Goal: Information Seeking & Learning: Learn about a topic

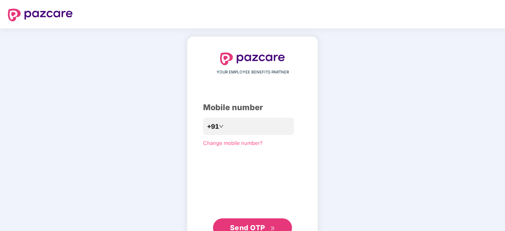
click at [316, 90] on div "YOUR EMPLOYEE BENEFITS PARTNER Mobile number +91 Change mobile number? Send OTP" at bounding box center [252, 144] width 131 height 217
click at [274, 129] on input "number" at bounding box center [258, 127] width 65 height 13
type input "**********"
click at [269, 224] on span "Send OTP" at bounding box center [252, 228] width 45 height 11
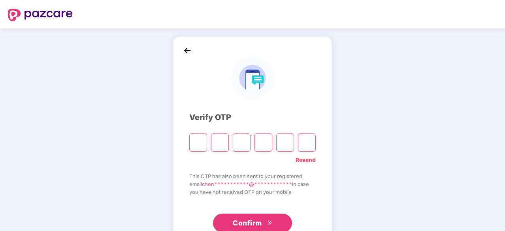
type input "*"
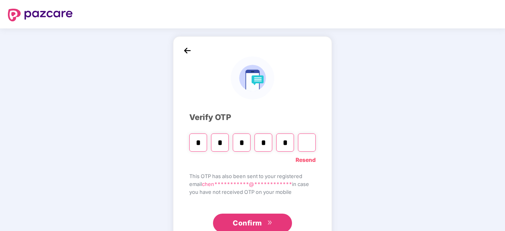
type input "*"
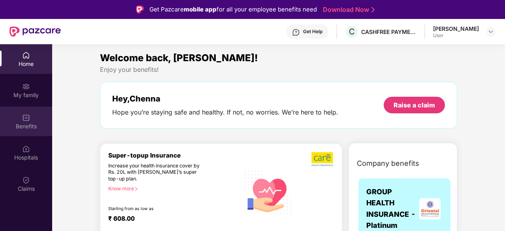
click at [21, 120] on div "Benefits" at bounding box center [26, 122] width 52 height 30
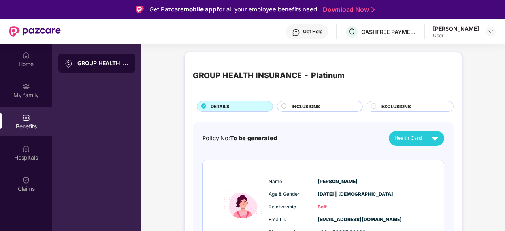
click at [310, 106] on span "INCLUSIONS" at bounding box center [306, 106] width 28 height 7
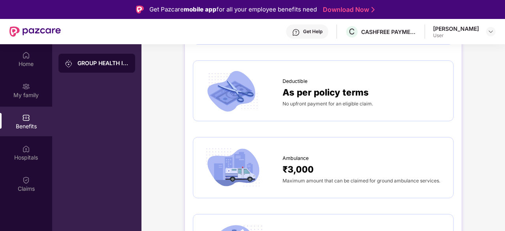
scroll to position [558, 0]
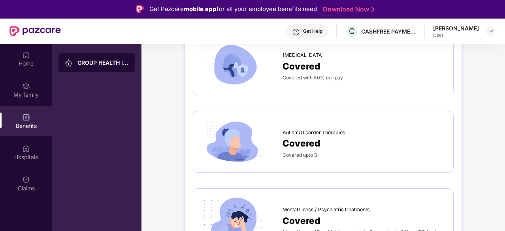
scroll to position [44, 0]
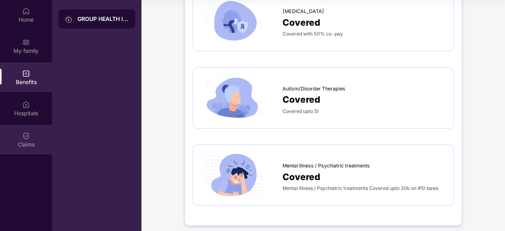
click at [26, 136] on img at bounding box center [26, 136] width 8 height 8
